Goal: Check status: Check status

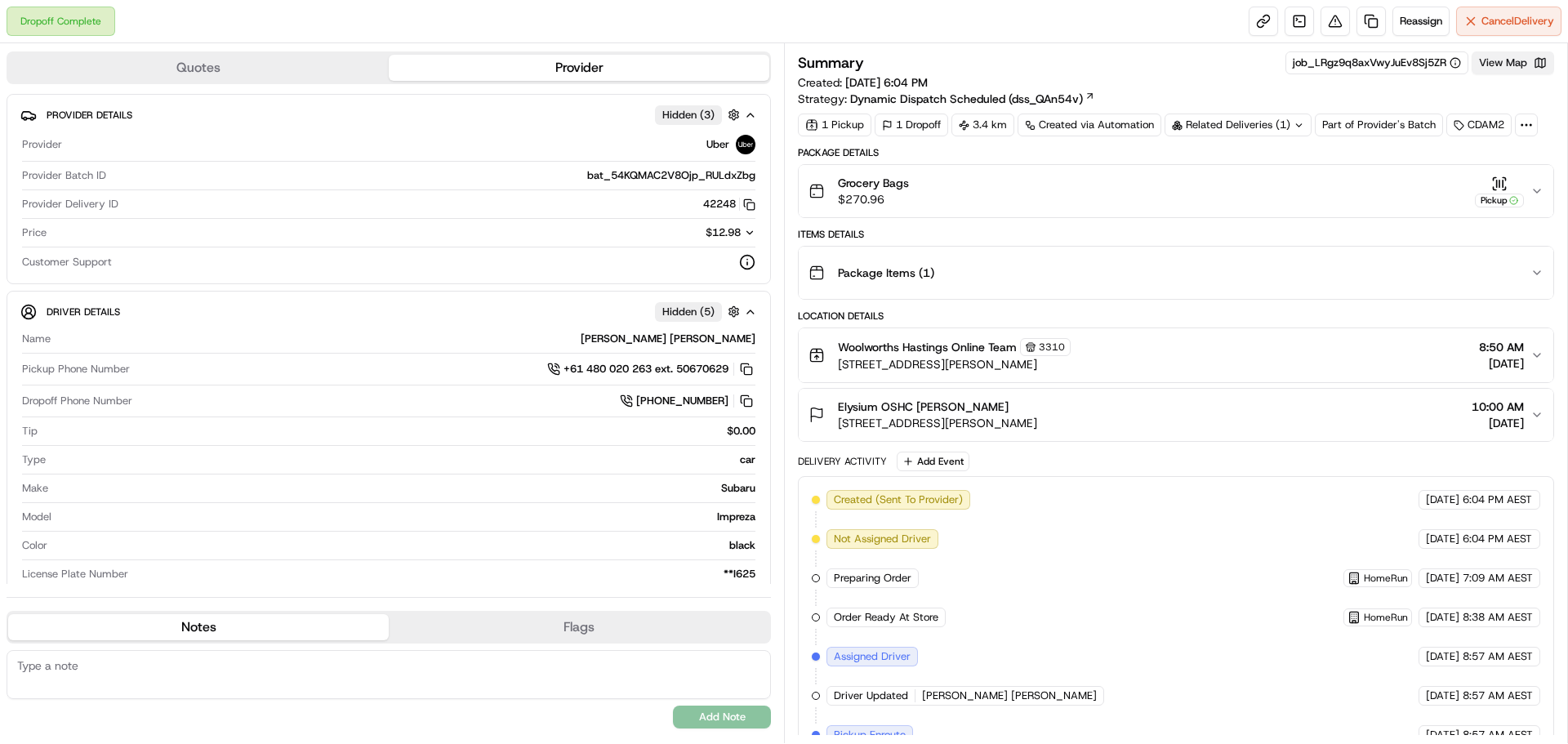
click at [1531, 67] on button "View Map" at bounding box center [1513, 63] width 83 height 23
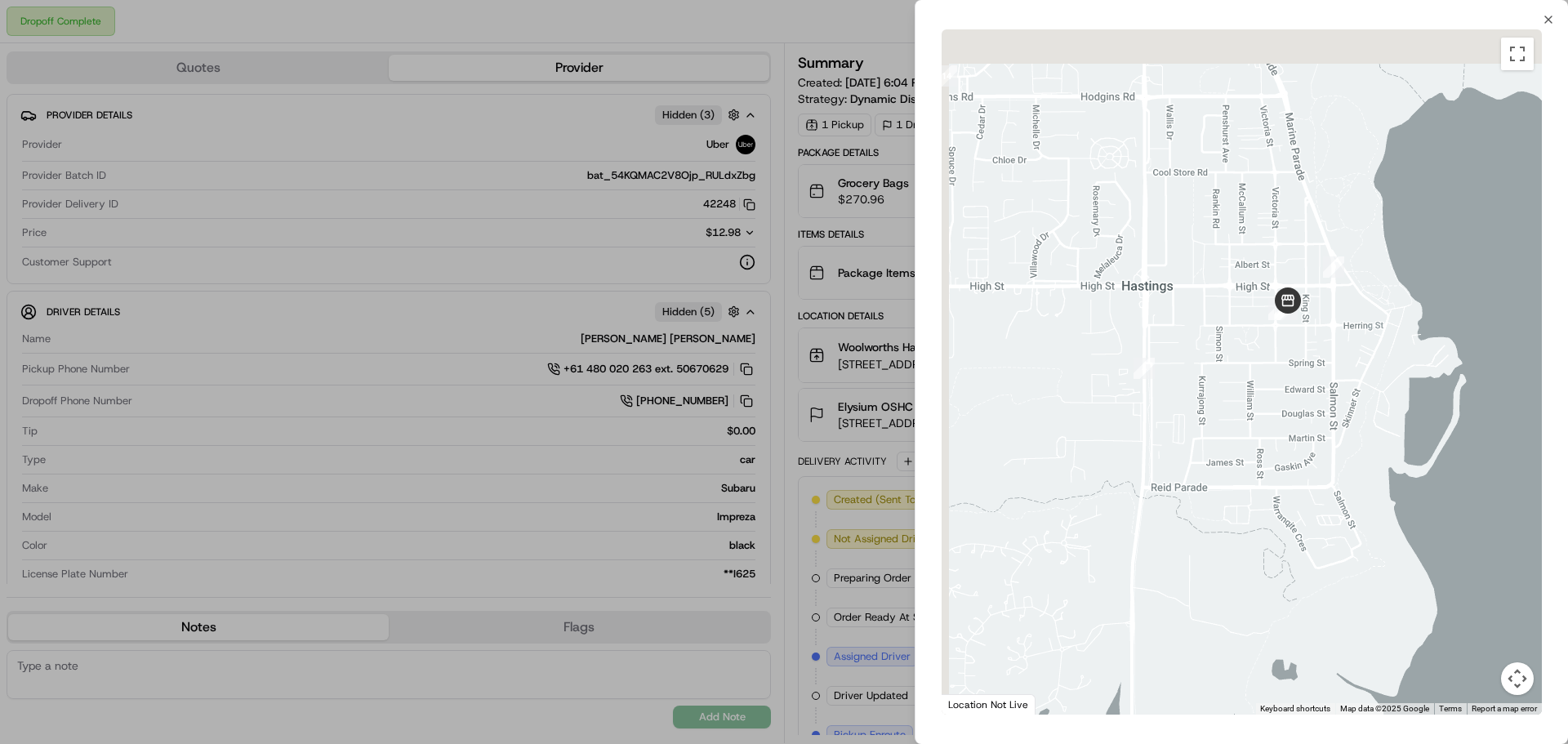
drag, startPoint x: 1073, startPoint y: 165, endPoint x: 1291, endPoint y: 388, distance: 311.9
click at [1295, 392] on div at bounding box center [1241, 372] width 600 height 686
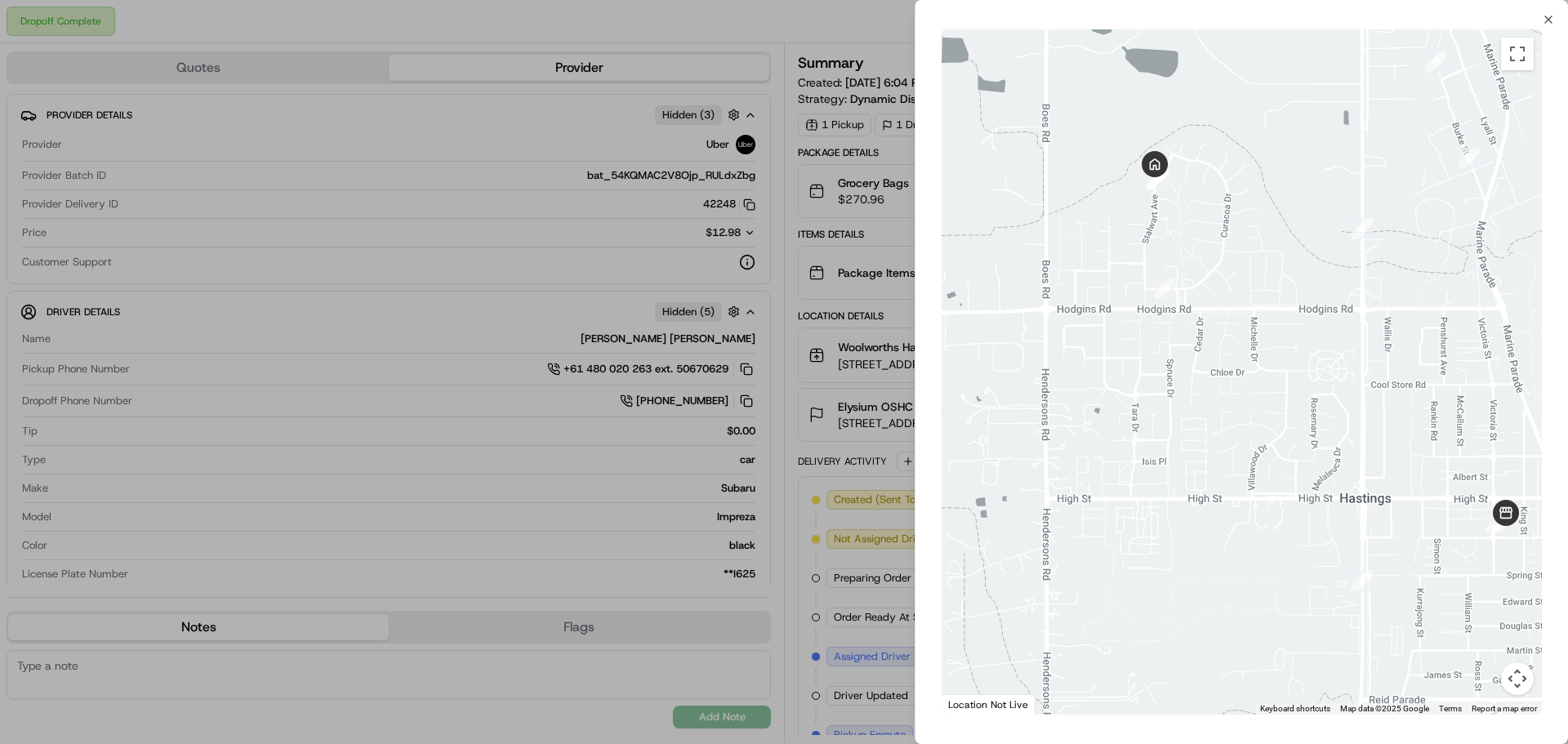
drag, startPoint x: 1210, startPoint y: 321, endPoint x: 1231, endPoint y: 366, distance: 49.7
click at [1231, 366] on div at bounding box center [1241, 372] width 600 height 686
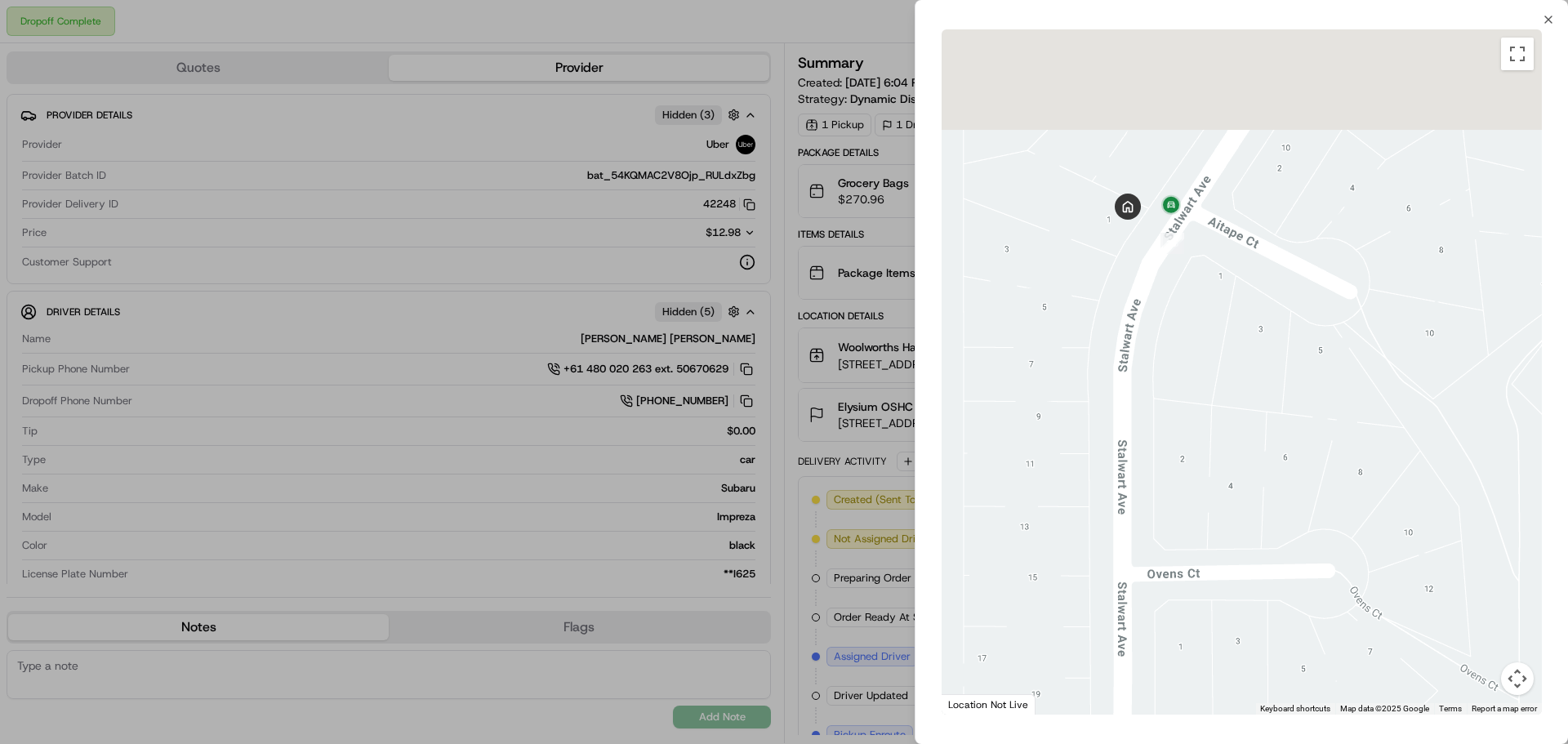
drag, startPoint x: 1212, startPoint y: 123, endPoint x: 1229, endPoint y: 272, distance: 150.0
click at [1229, 272] on div at bounding box center [1241, 372] width 600 height 686
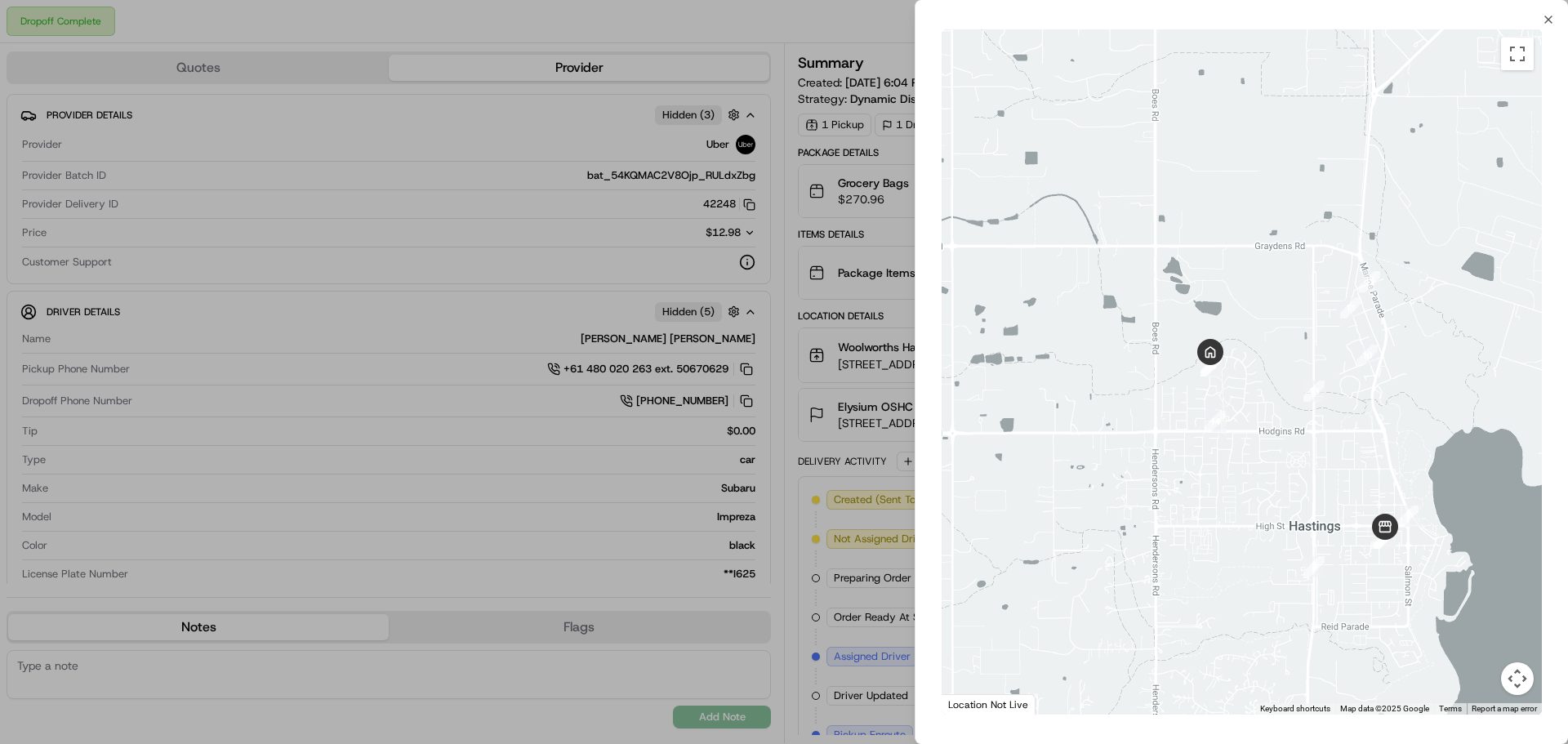
click at [900, 521] on div at bounding box center [784, 372] width 1568 height 744
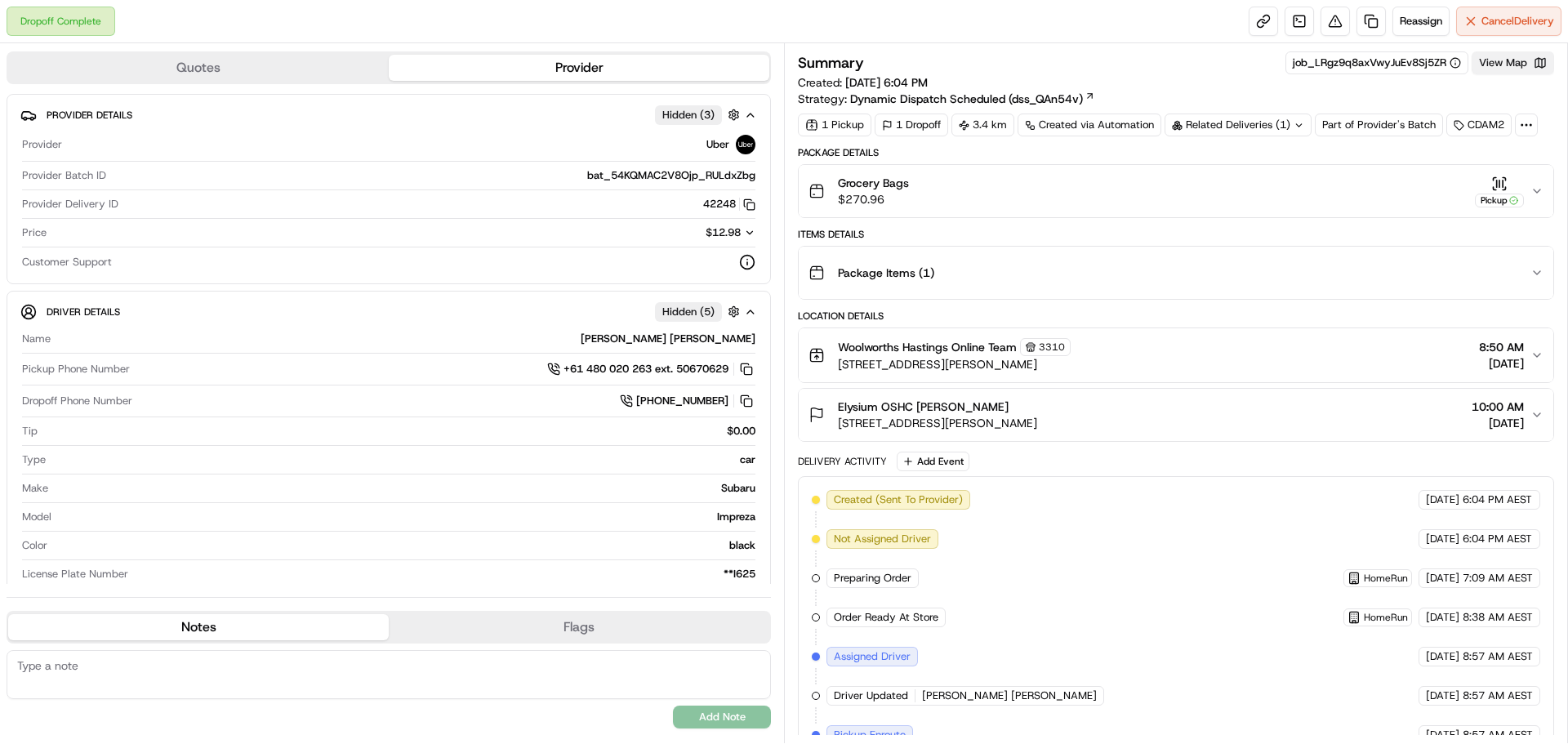
click at [1510, 63] on button "View Map" at bounding box center [1513, 63] width 83 height 23
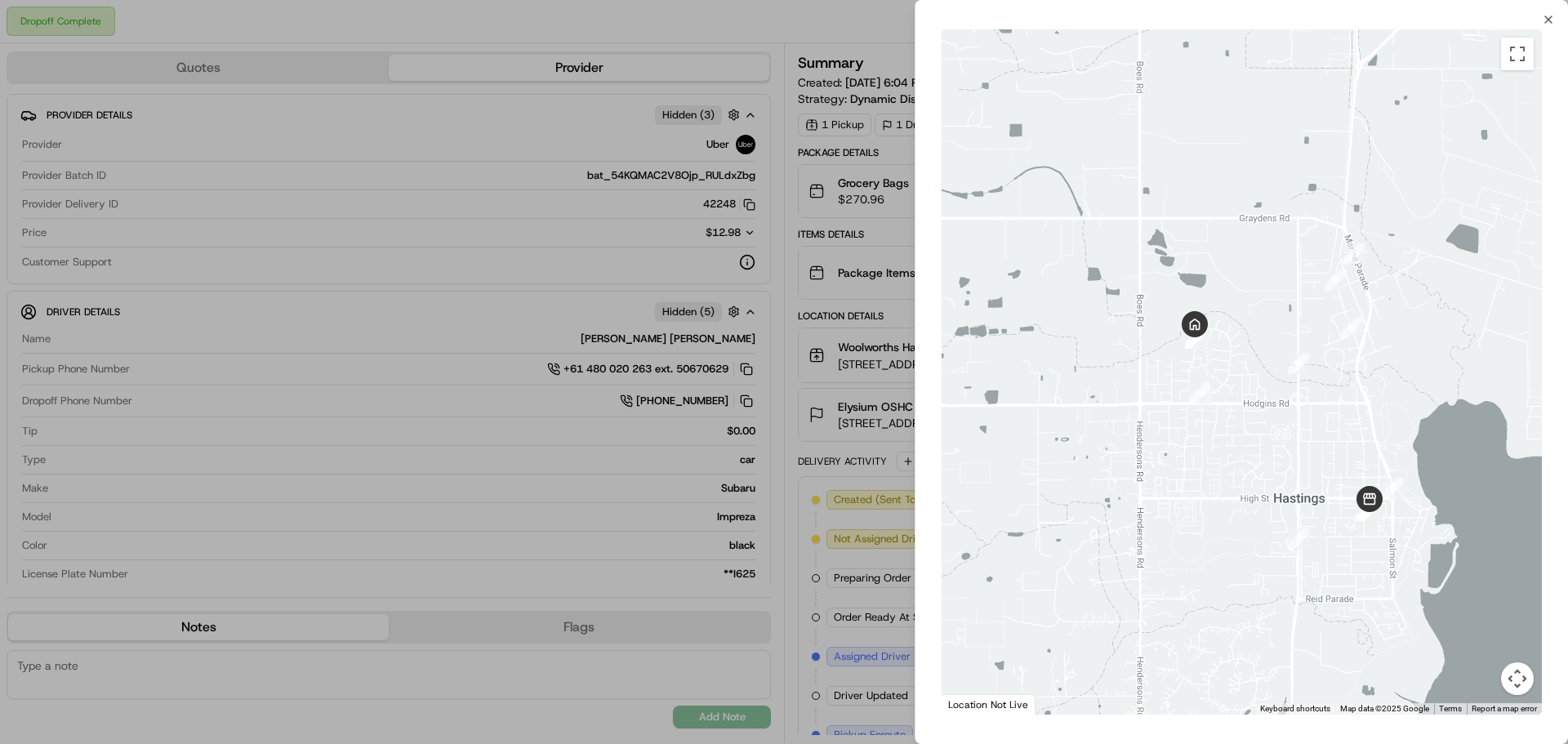
drag, startPoint x: 1137, startPoint y: 141, endPoint x: 1254, endPoint y: 414, distance: 297.0
click at [1260, 417] on div at bounding box center [1241, 372] width 600 height 686
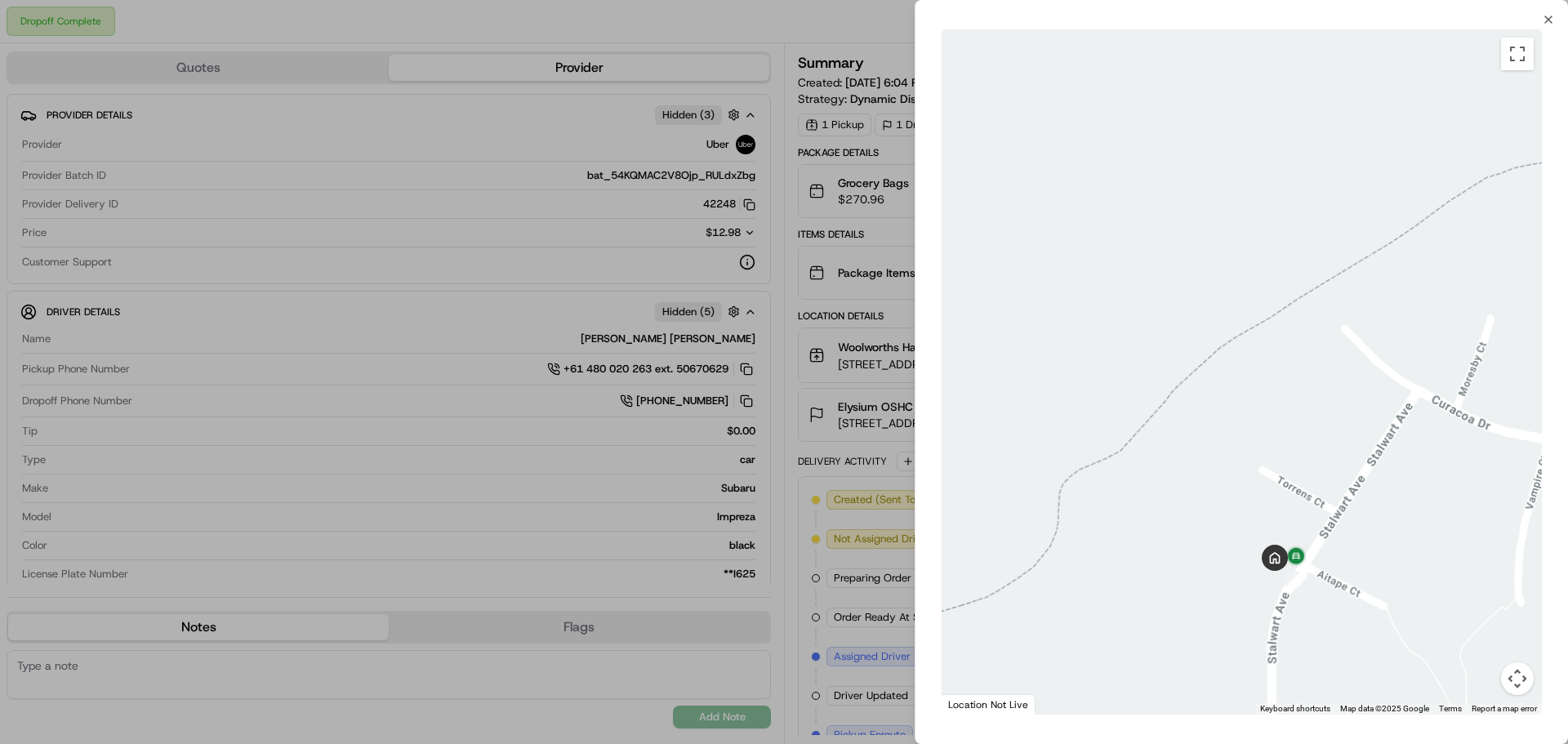
drag, startPoint x: 1330, startPoint y: 628, endPoint x: 1329, endPoint y: 511, distance: 117.0
click at [1329, 511] on div at bounding box center [1241, 372] width 600 height 686
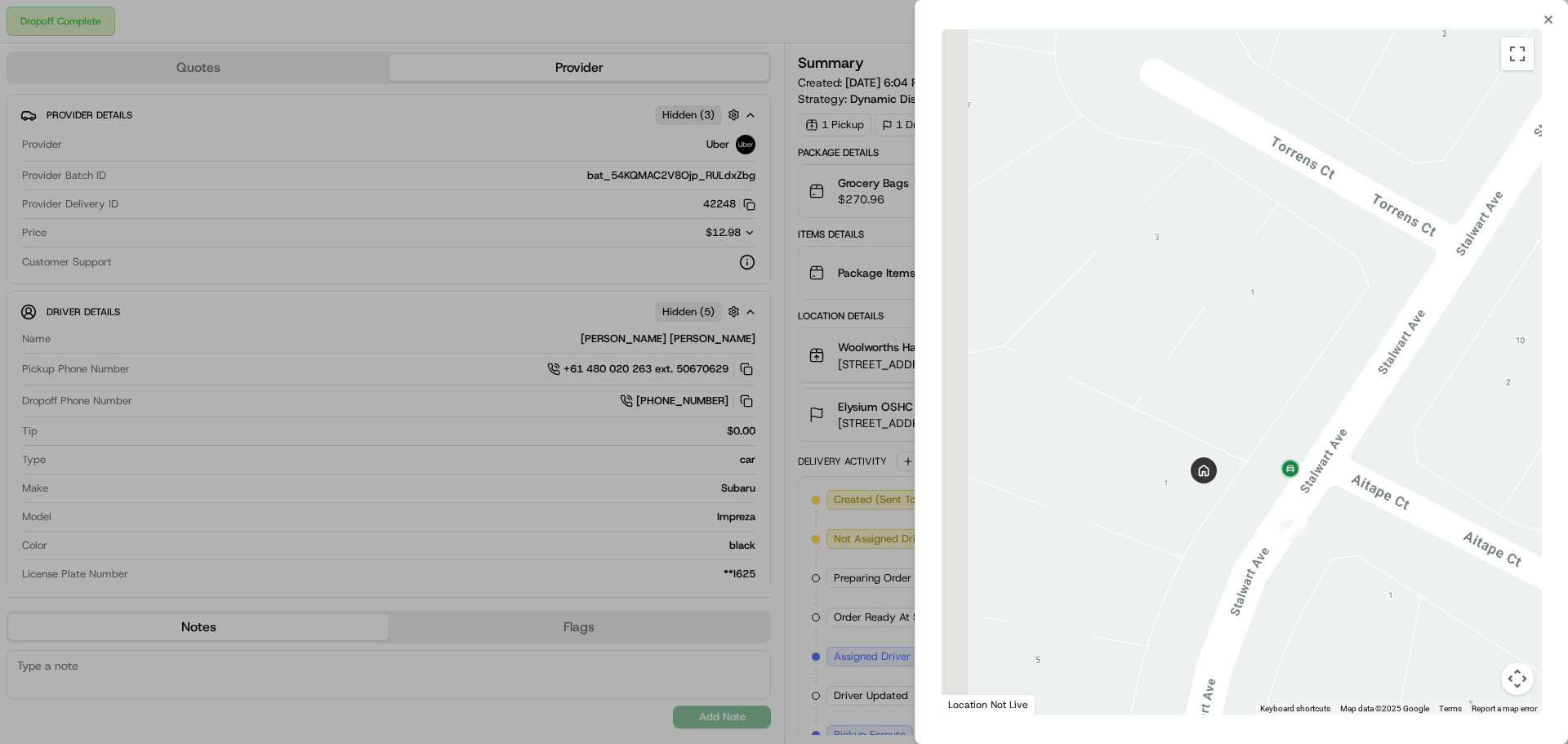
drag, startPoint x: 1284, startPoint y: 601, endPoint x: 1391, endPoint y: 529, distance: 129.0
click at [1391, 529] on div at bounding box center [1241, 372] width 600 height 686
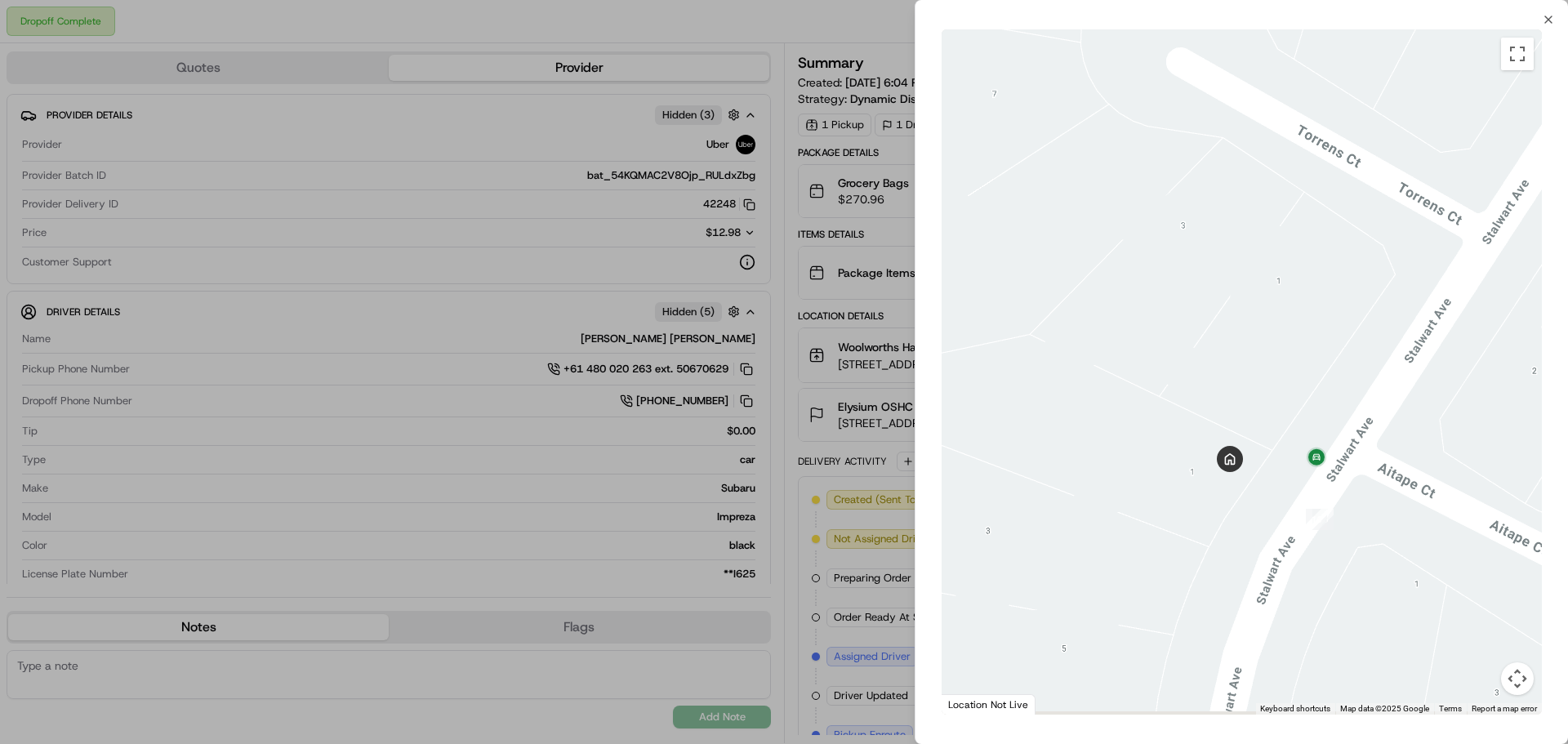
drag, startPoint x: 1381, startPoint y: 553, endPoint x: 1403, endPoint y: 543, distance: 24.2
click at [1403, 543] on div at bounding box center [1241, 372] width 600 height 686
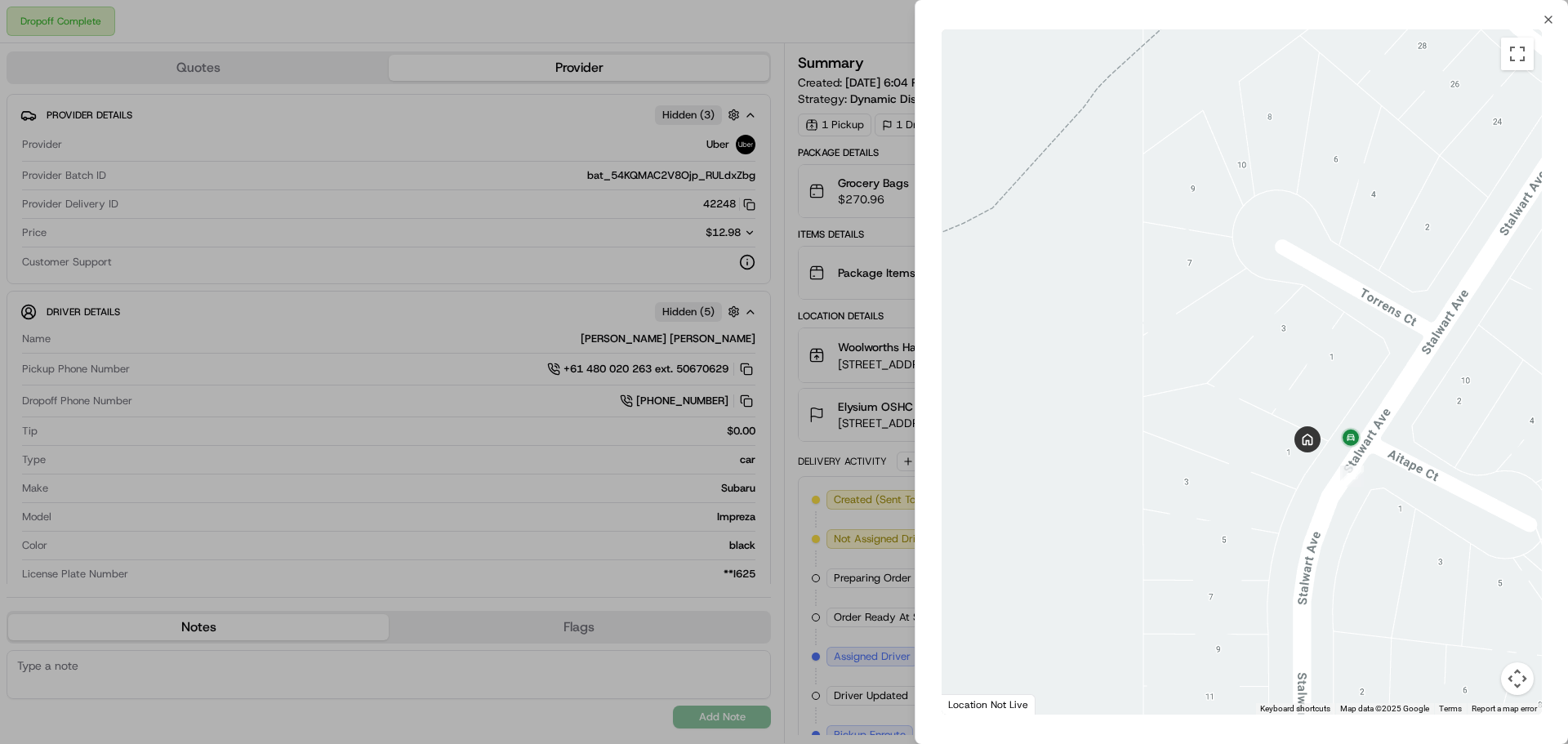
drag, startPoint x: 1426, startPoint y: 536, endPoint x: 1407, endPoint y: 503, distance: 38.1
click at [1407, 503] on div at bounding box center [1241, 372] width 600 height 686
click at [852, 515] on div at bounding box center [784, 372] width 1568 height 744
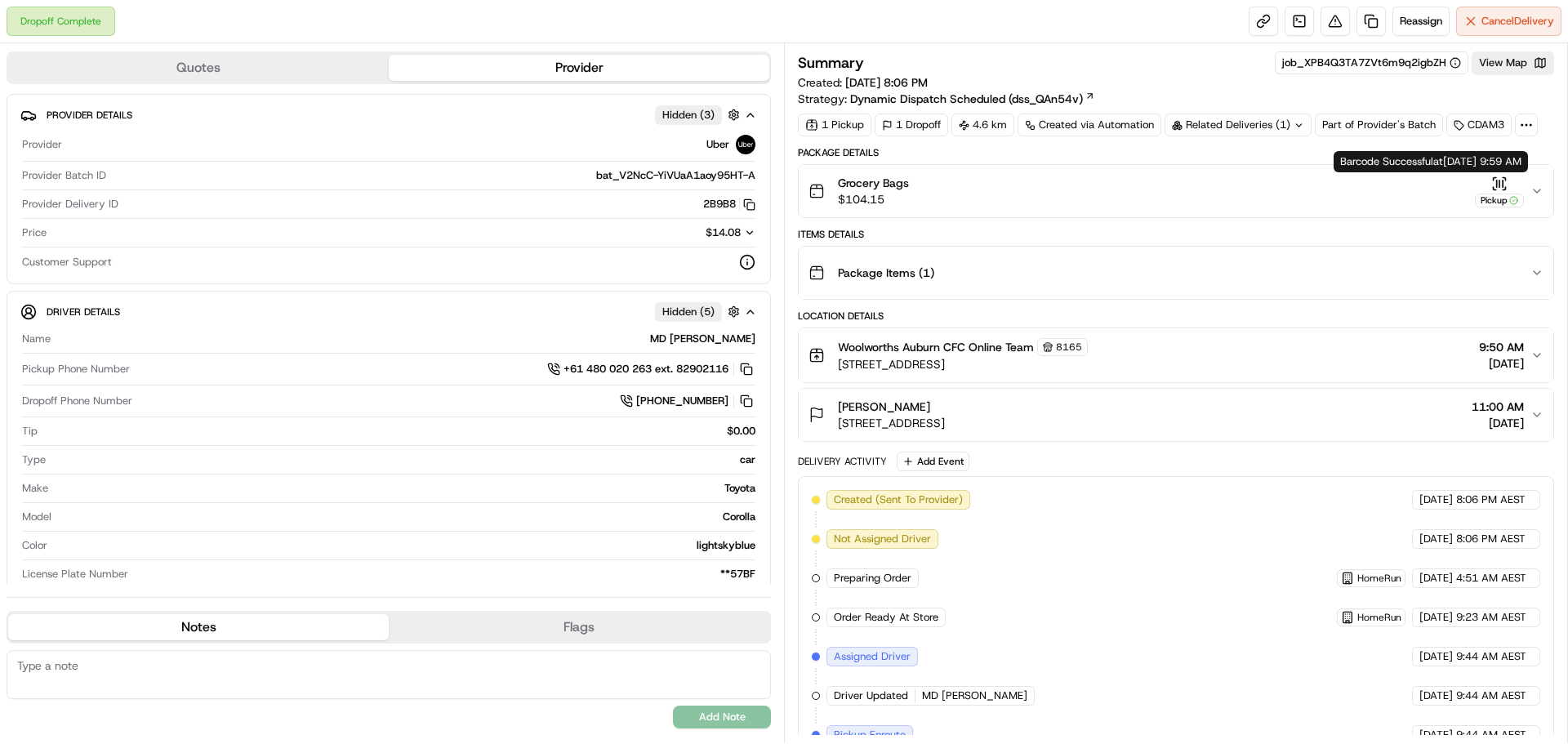
click at [1540, 189] on icon "button" at bounding box center [1537, 192] width 13 height 13
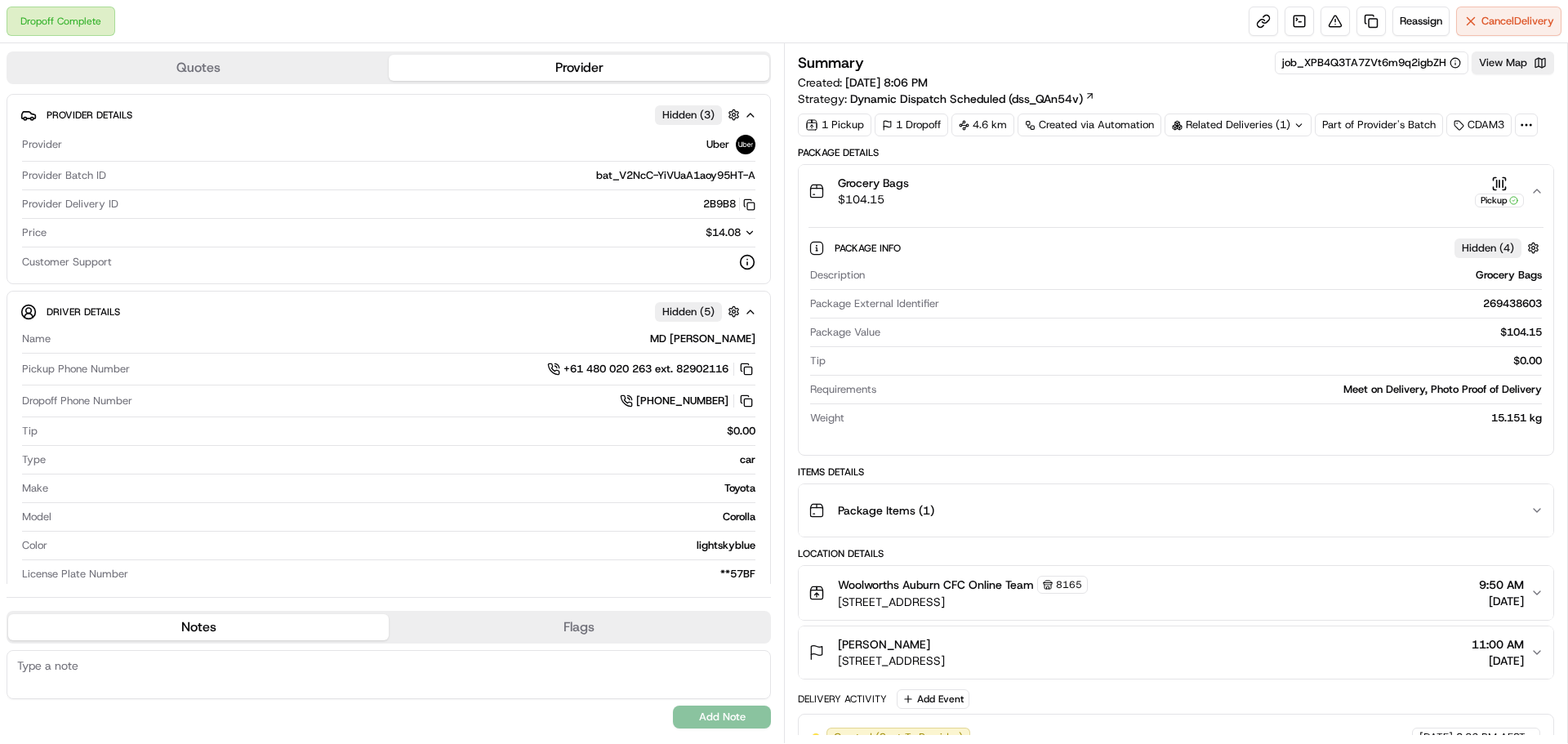
click at [1538, 189] on icon "button" at bounding box center [1537, 192] width 13 height 13
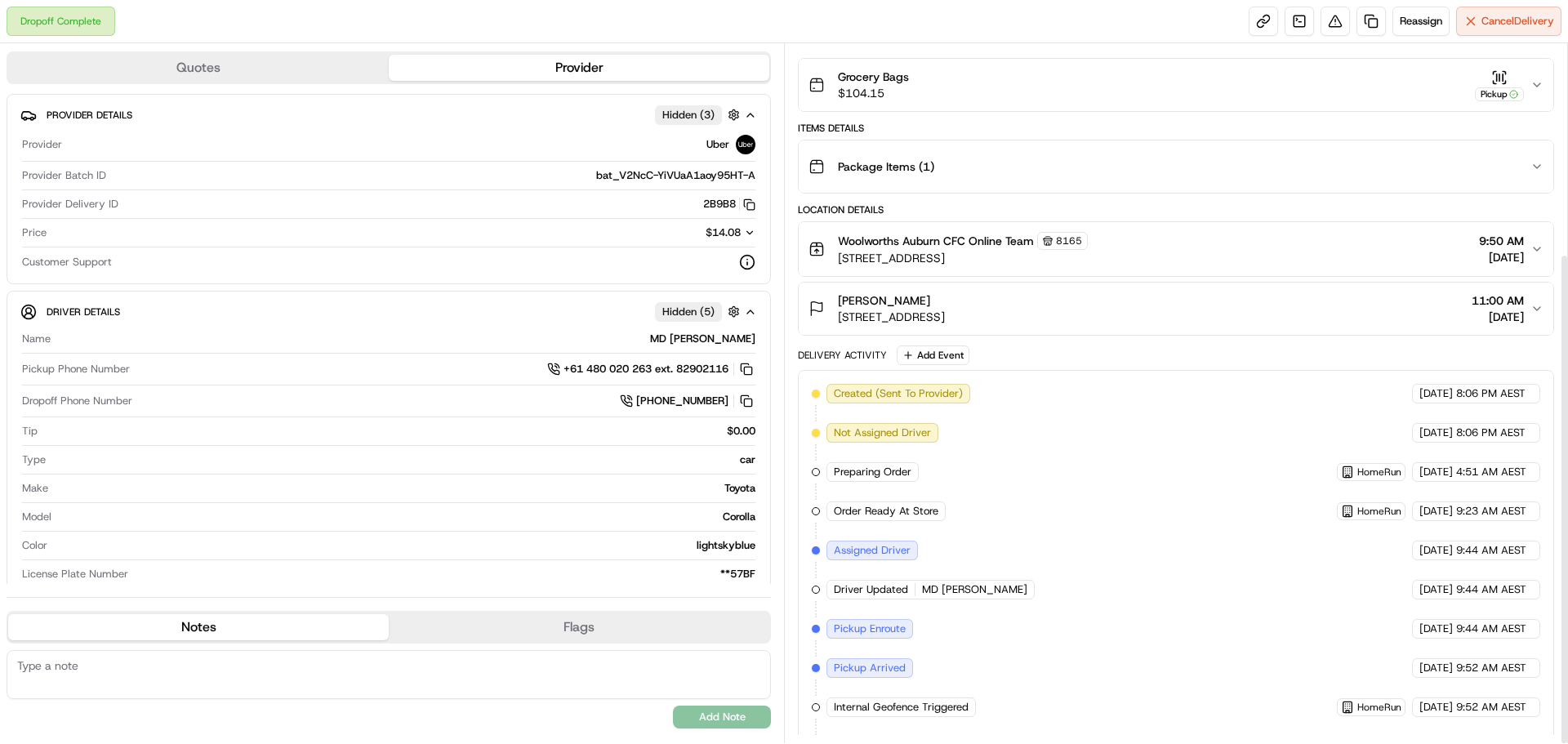
scroll to position [298, 0]
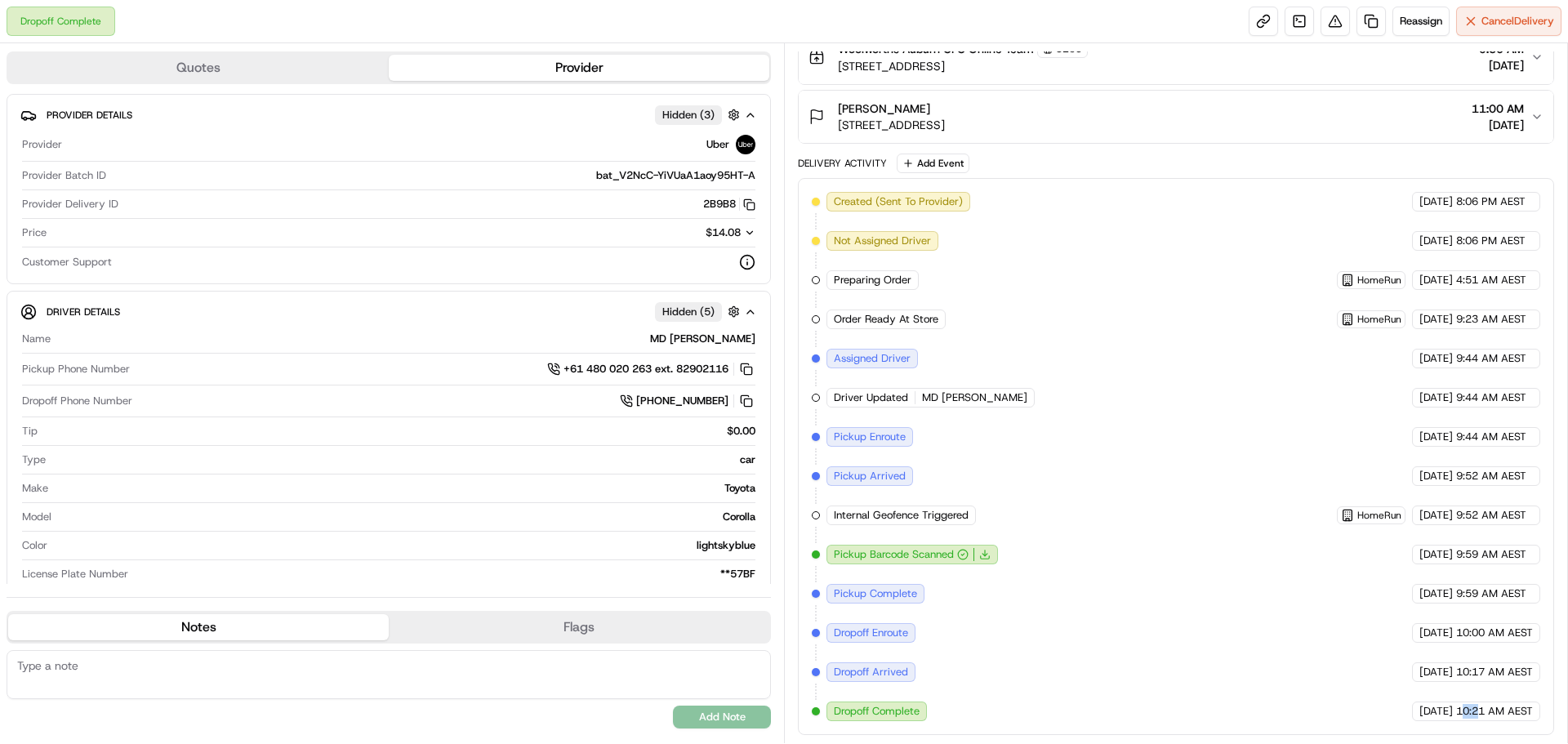
drag, startPoint x: 1459, startPoint y: 713, endPoint x: 1475, endPoint y: 716, distance: 16.3
click at [1475, 716] on span "10:21 AM AEST" at bounding box center [1495, 712] width 77 height 15
click at [1481, 711] on span "10:21 AM AEST" at bounding box center [1495, 712] width 77 height 15
drag, startPoint x: 1481, startPoint y: 711, endPoint x: 1457, endPoint y: 720, distance: 25.6
click at [1457, 720] on div "21/09/2025 10:21 AM AEST" at bounding box center [1476, 711] width 129 height 20
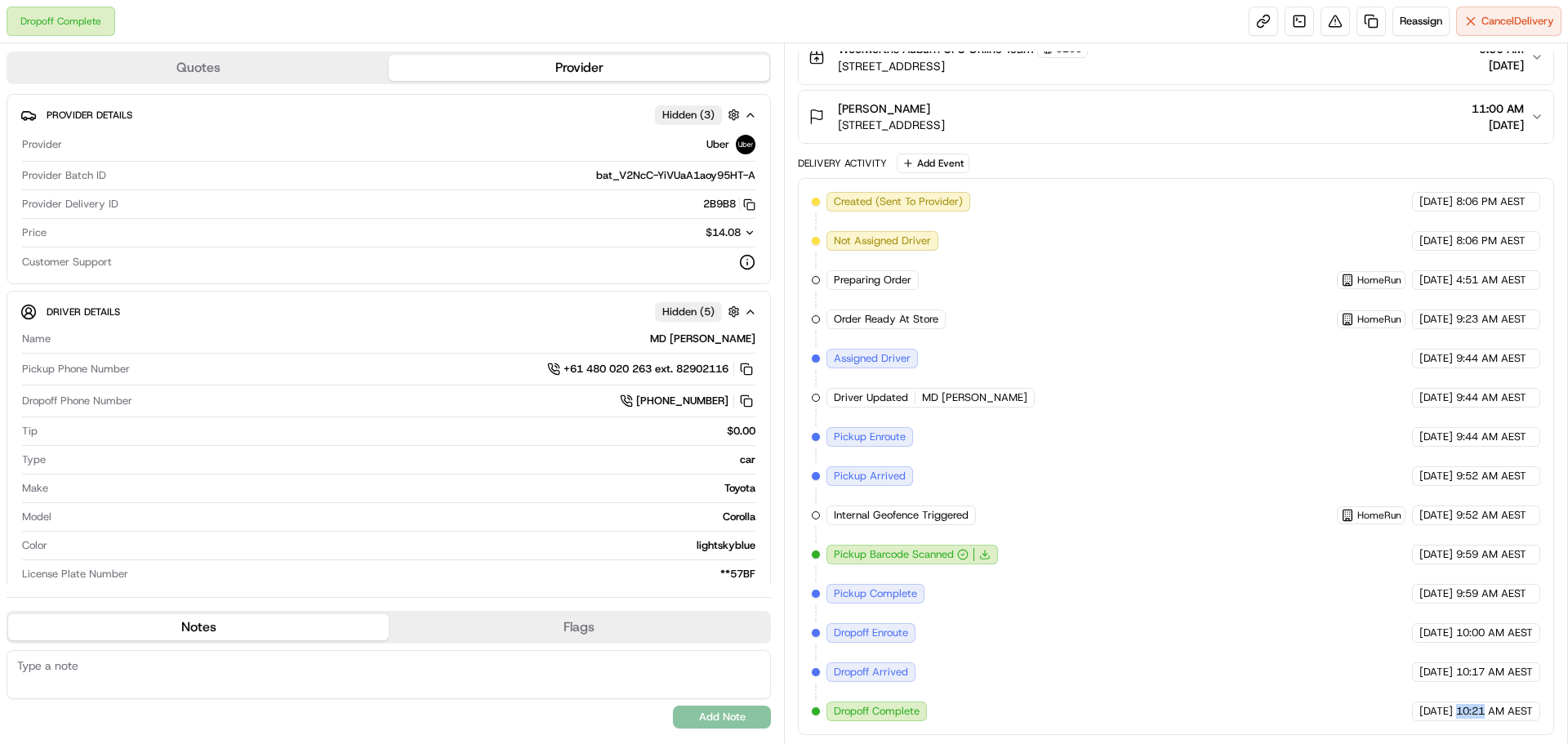
click at [1456, 709] on span "10:21 AM AEST" at bounding box center [1495, 712] width 77 height 15
drag, startPoint x: 1454, startPoint y: 709, endPoint x: 1479, endPoint y: 712, distance: 25.2
click at [1479, 712] on span "10:21 AM AEST" at bounding box center [1495, 712] width 77 height 15
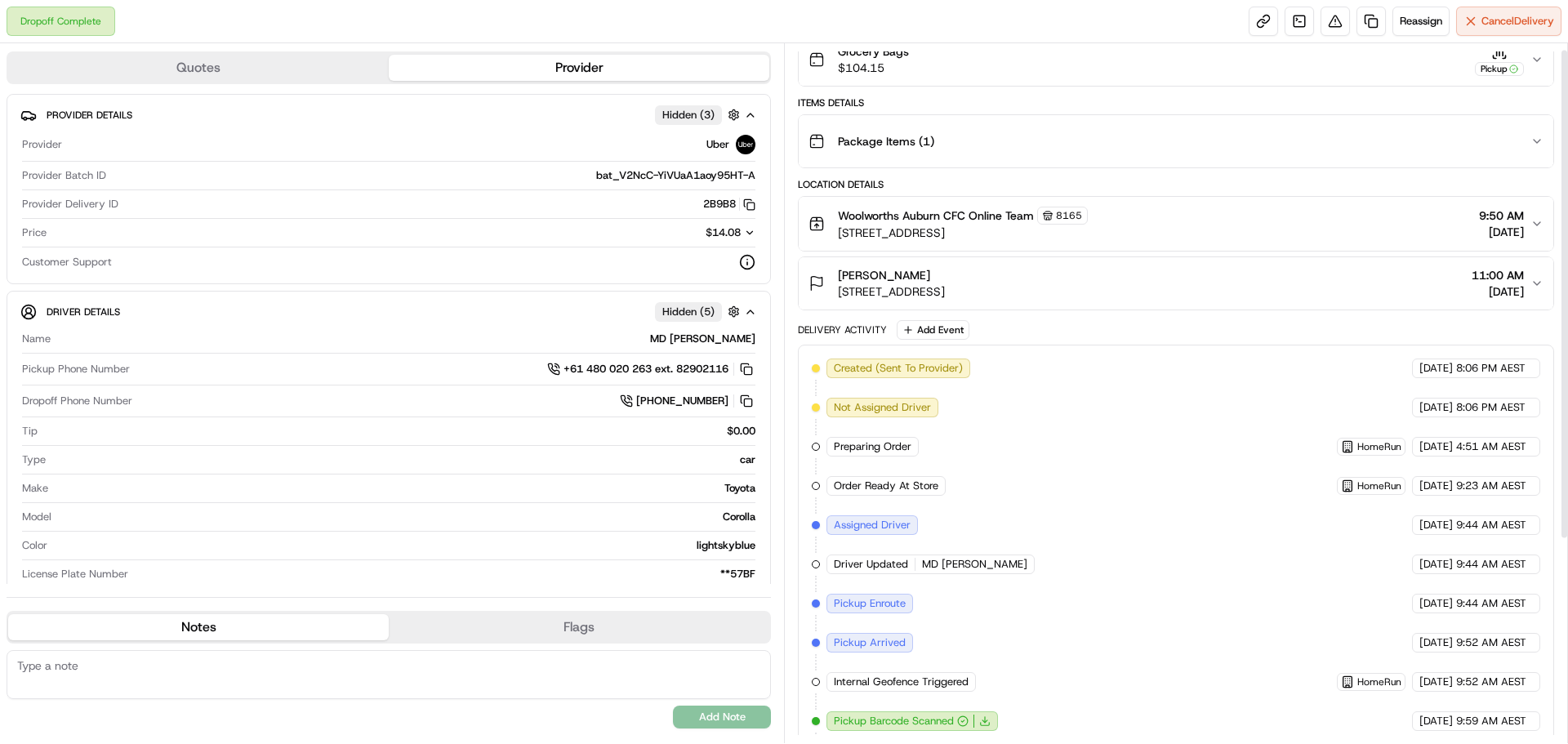
scroll to position [0, 0]
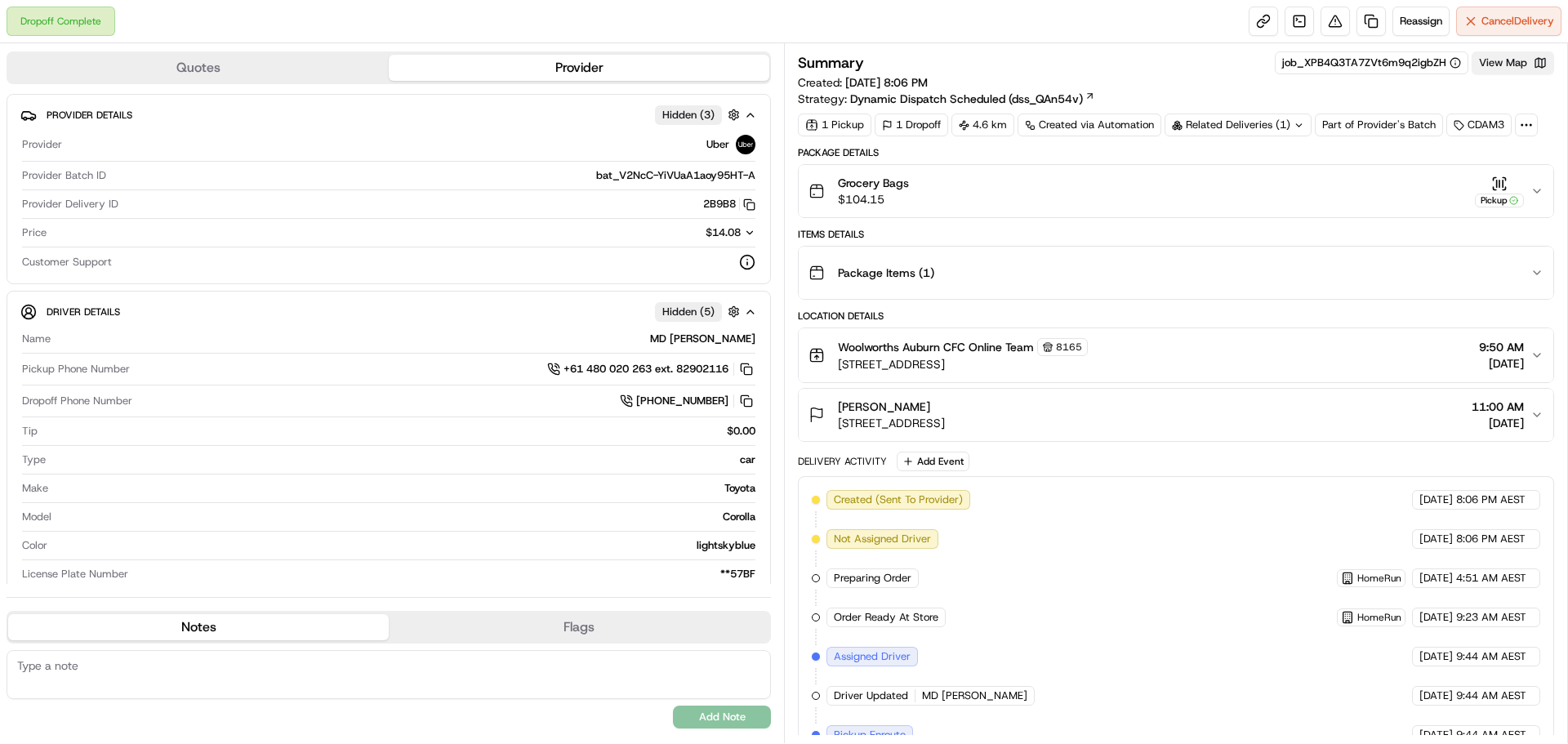
click at [1502, 69] on button "View Map" at bounding box center [1513, 63] width 83 height 23
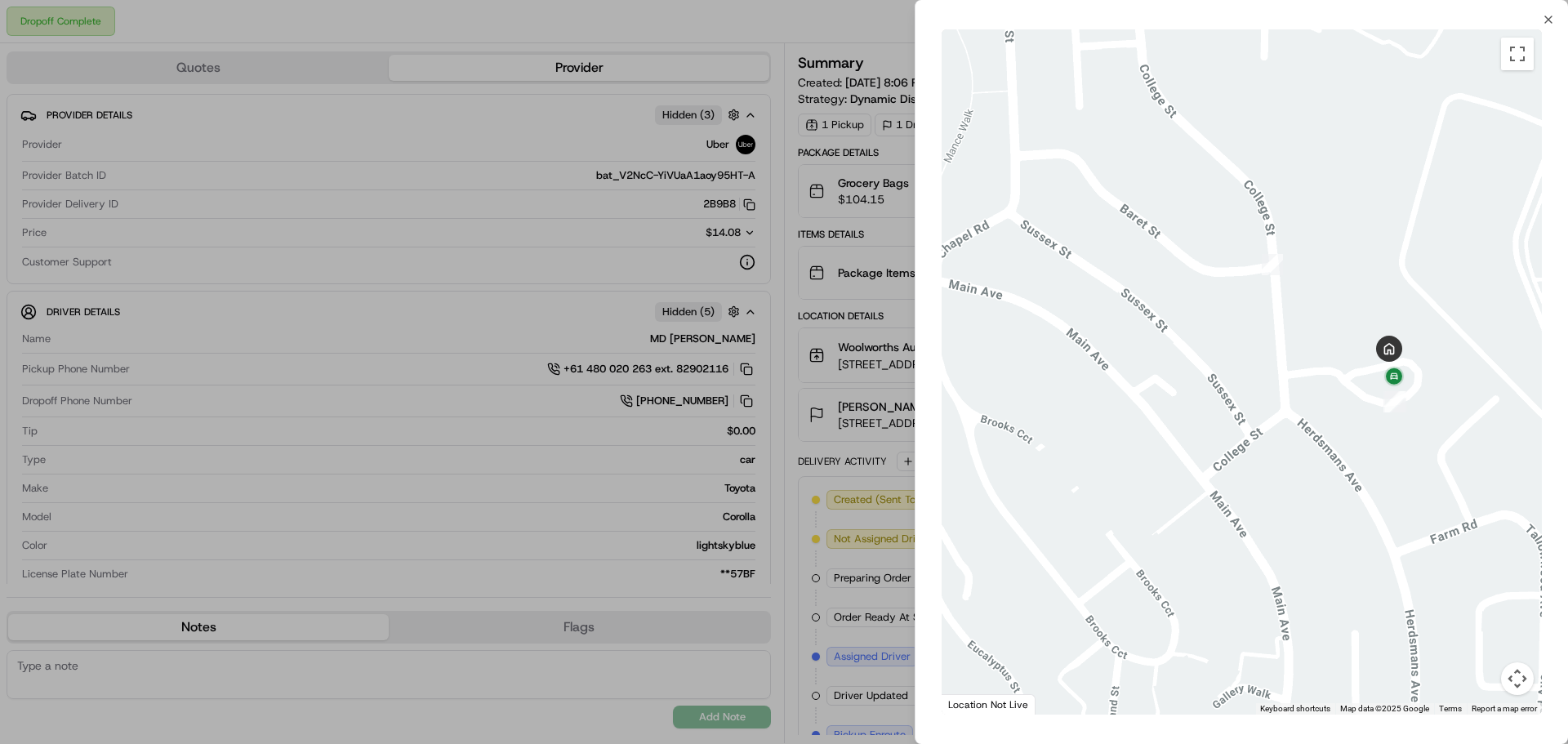
drag, startPoint x: 1344, startPoint y: 429, endPoint x: 1150, endPoint y: 522, distance: 215.1
click at [1150, 522] on div at bounding box center [1241, 372] width 600 height 686
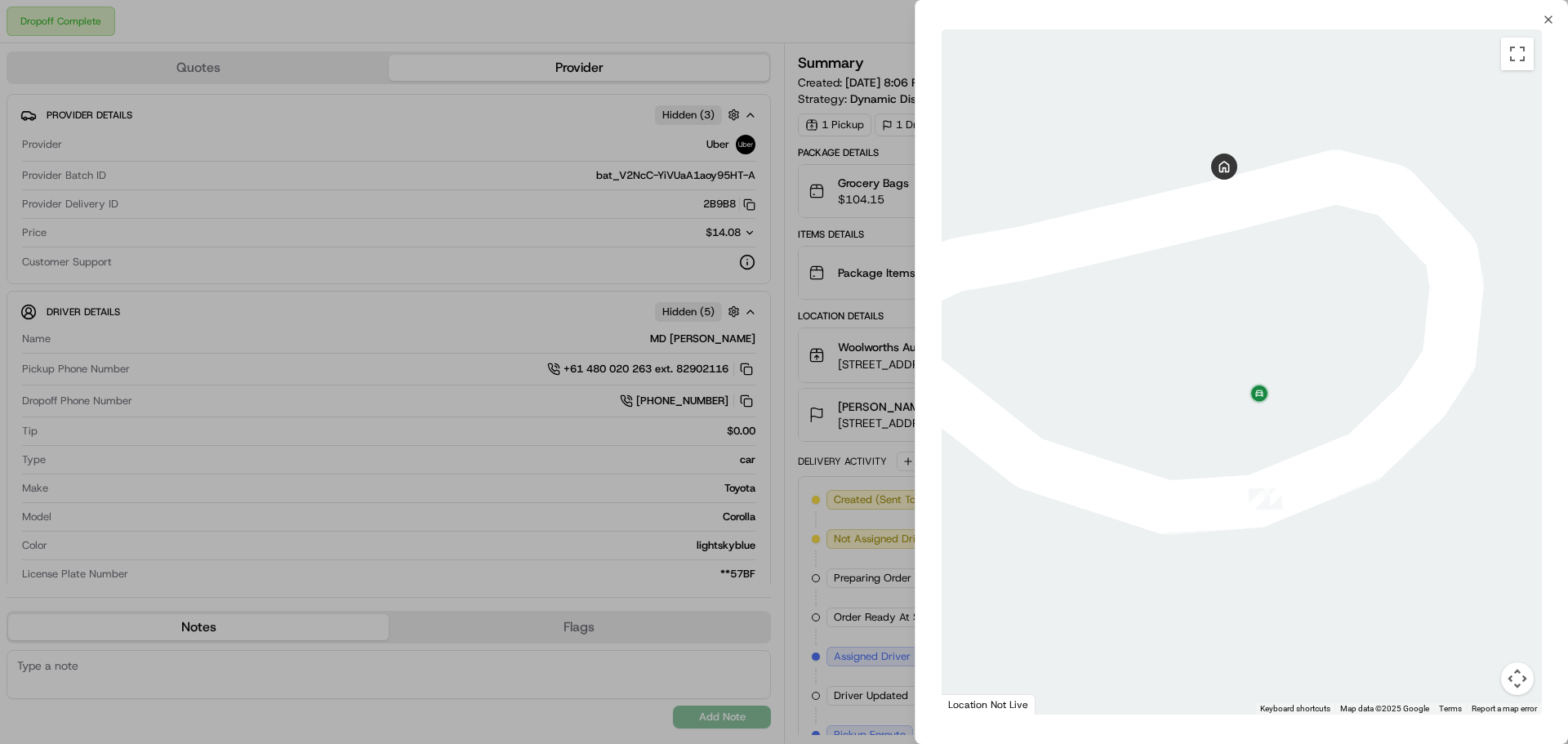
drag, startPoint x: 1275, startPoint y: 332, endPoint x: 1209, endPoint y: 594, distance: 270.2
click at [1210, 593] on div at bounding box center [1241, 372] width 600 height 686
